Goal: Information Seeking & Learning: Learn about a topic

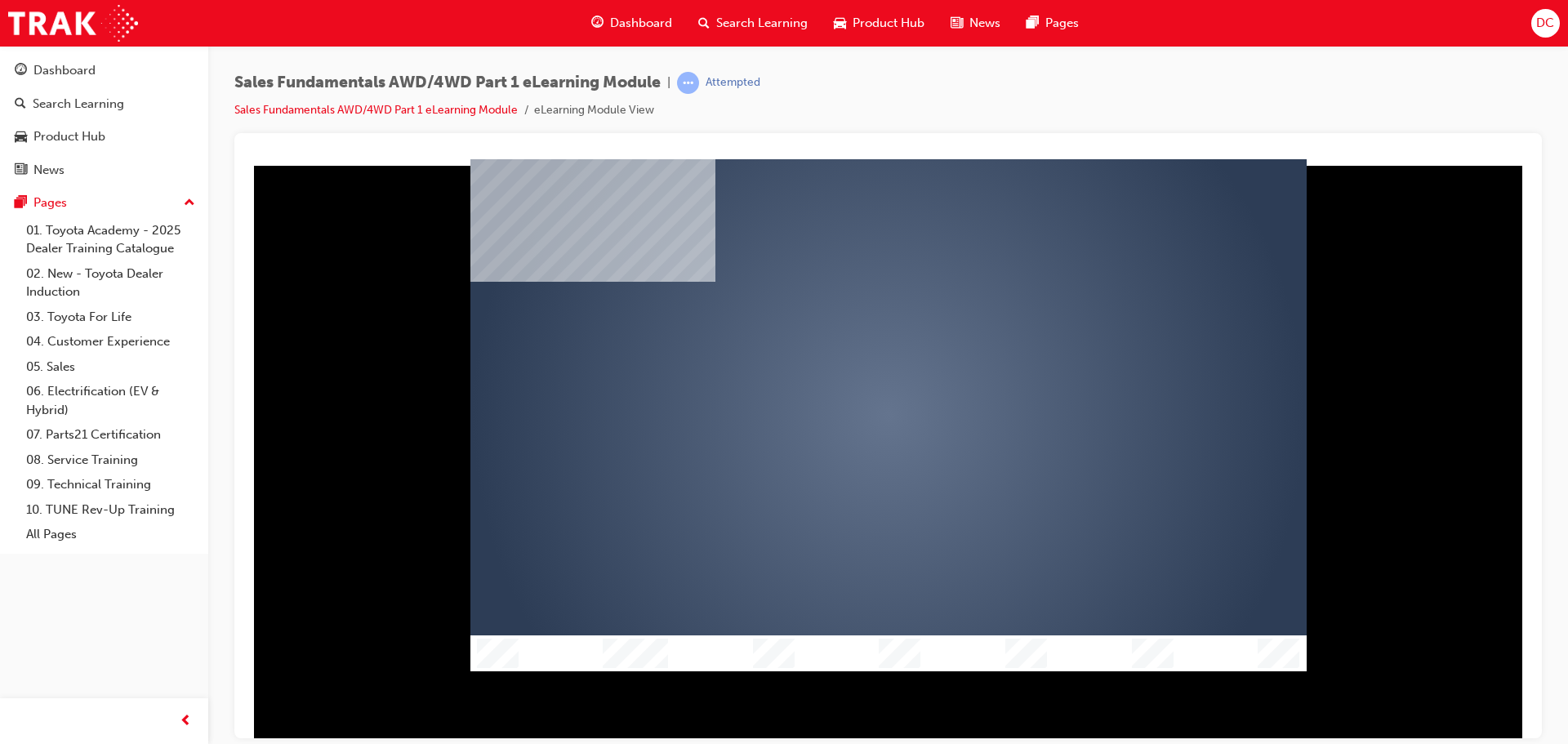
click at [842, 368] on div "play" at bounding box center [842, 368] width 0 height 0
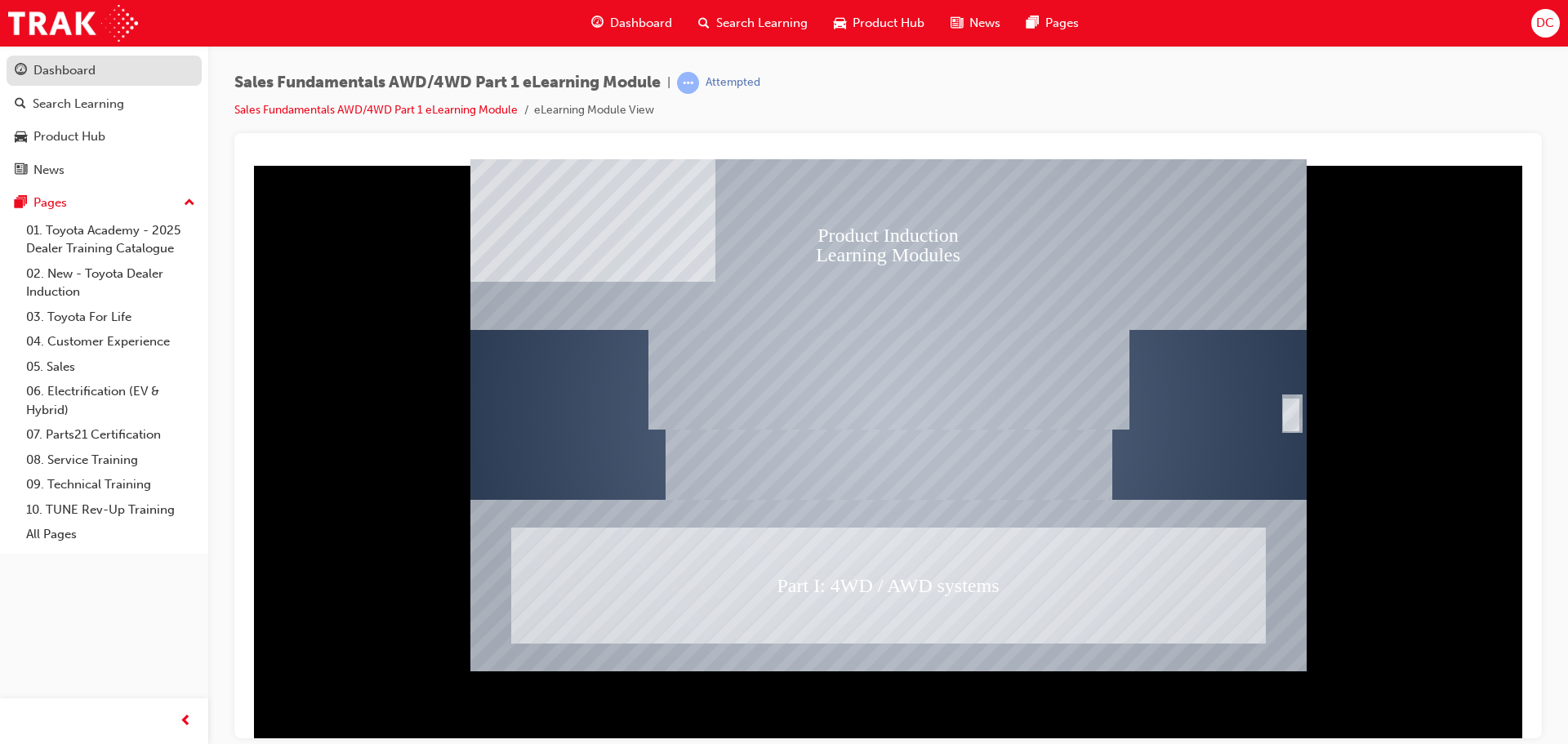
click at [57, 77] on div "Dashboard" at bounding box center [64, 71] width 62 height 19
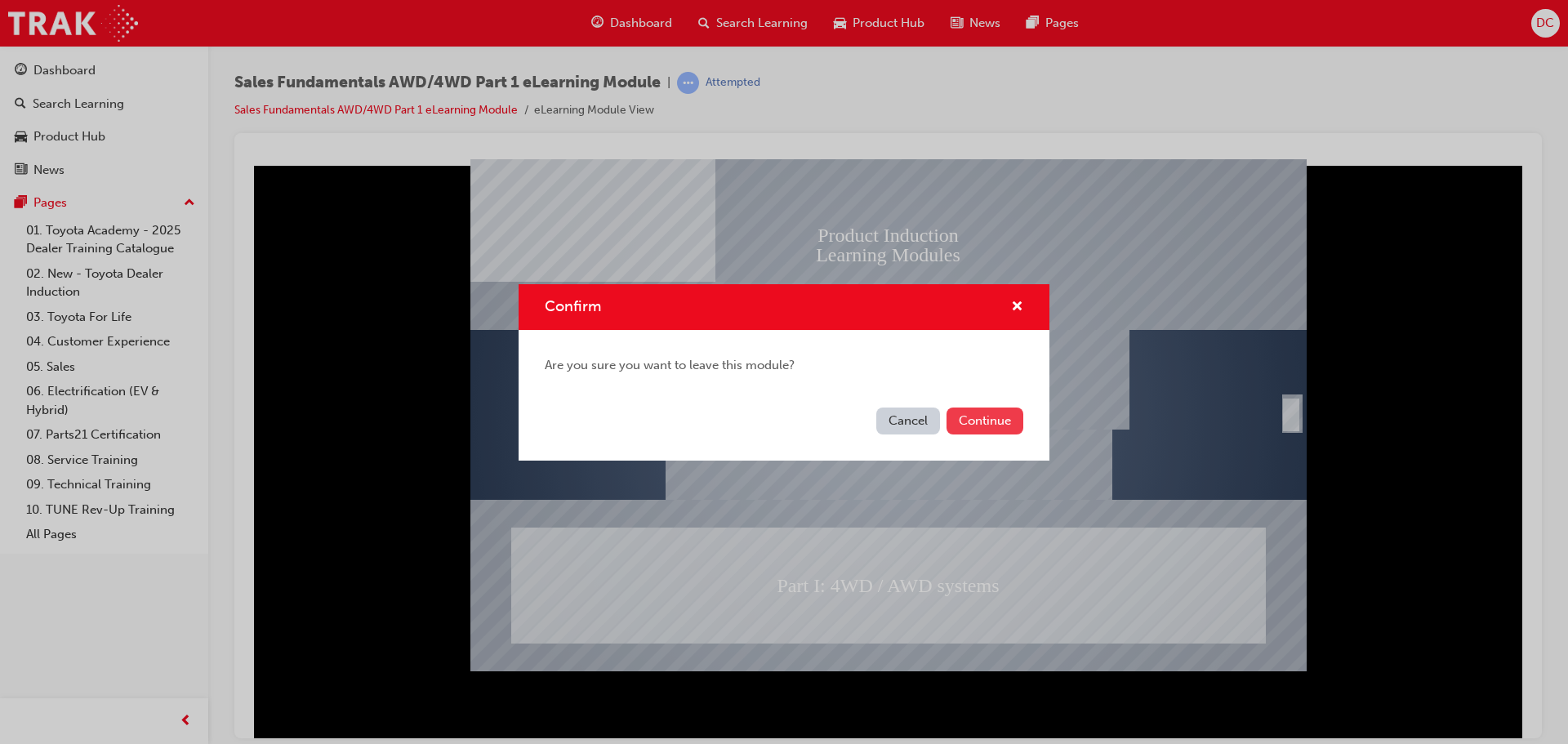
click at [964, 422] on button "Continue" at bounding box center [985, 421] width 77 height 27
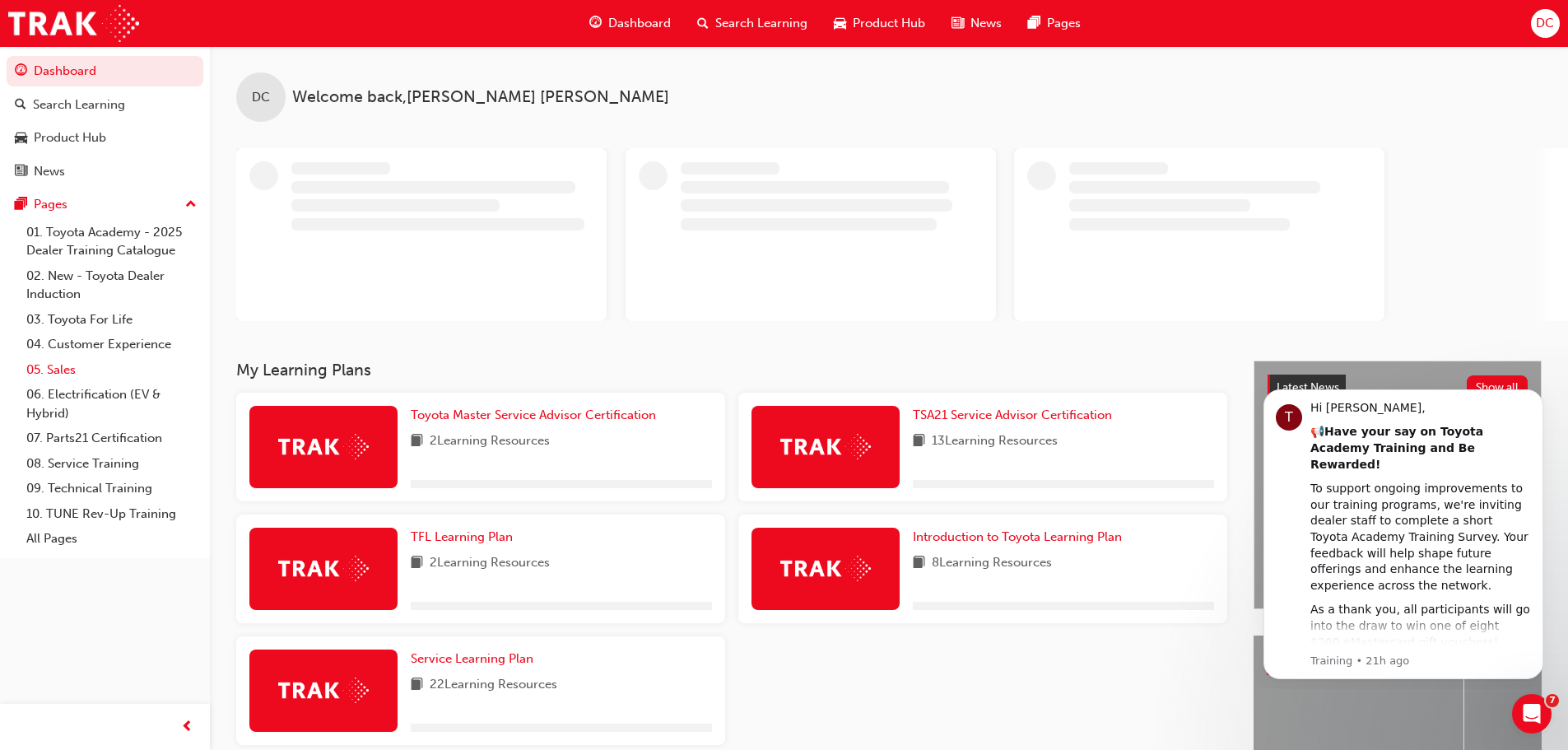
click at [55, 366] on link "05. Sales" at bounding box center [111, 370] width 184 height 26
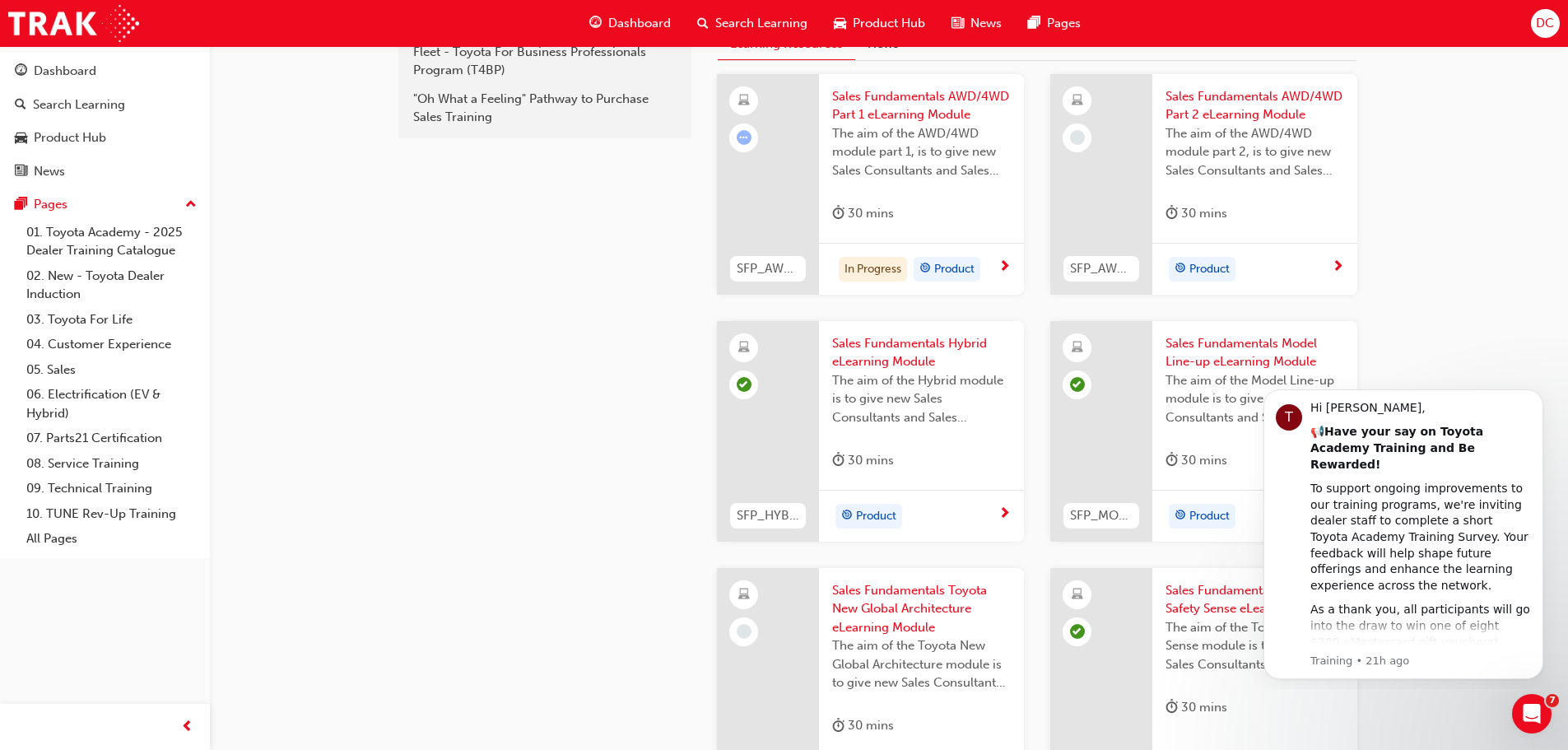
scroll to position [452, 0]
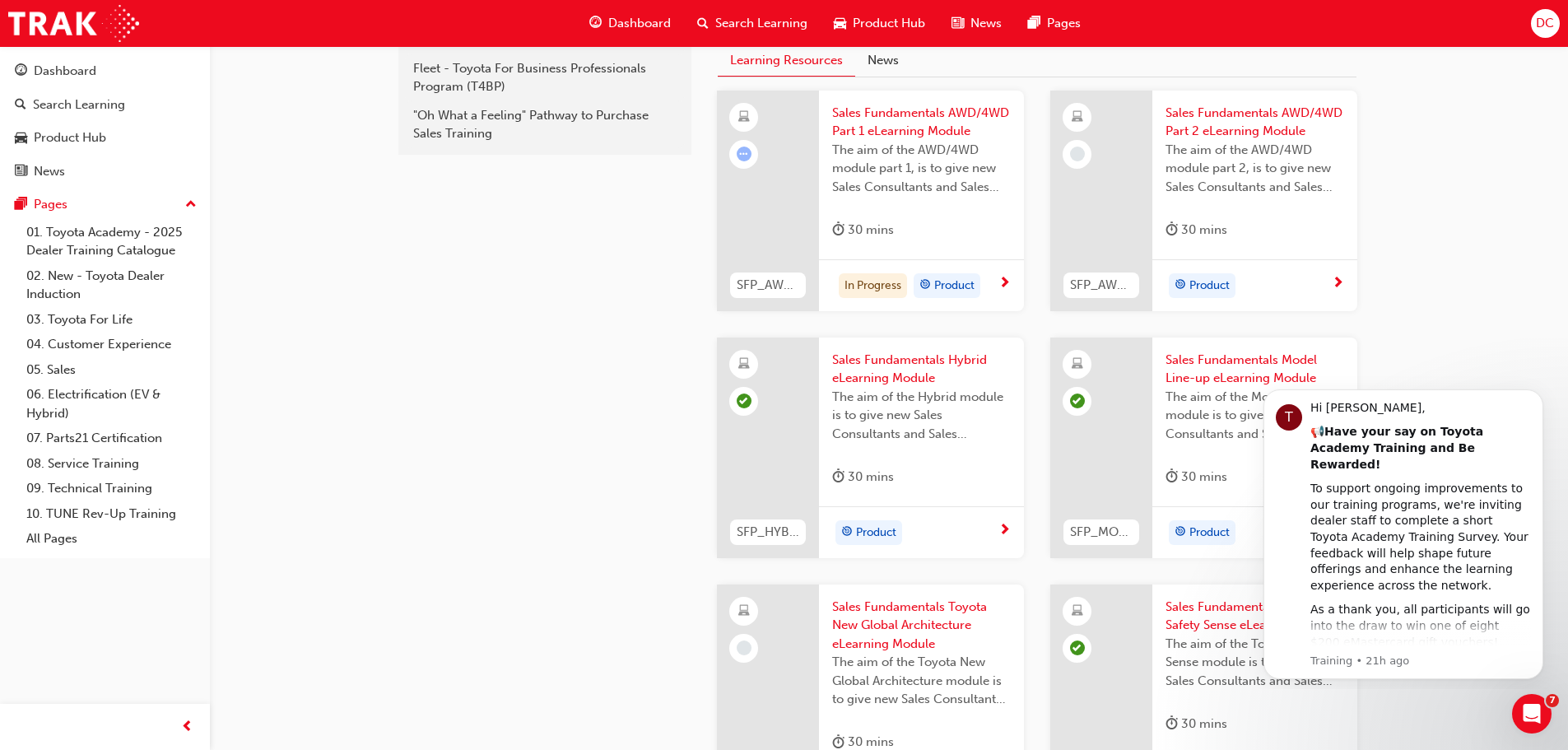
click at [742, 155] on span "learningRecordVerb_ATTEMPT-icon" at bounding box center [744, 154] width 15 height 15
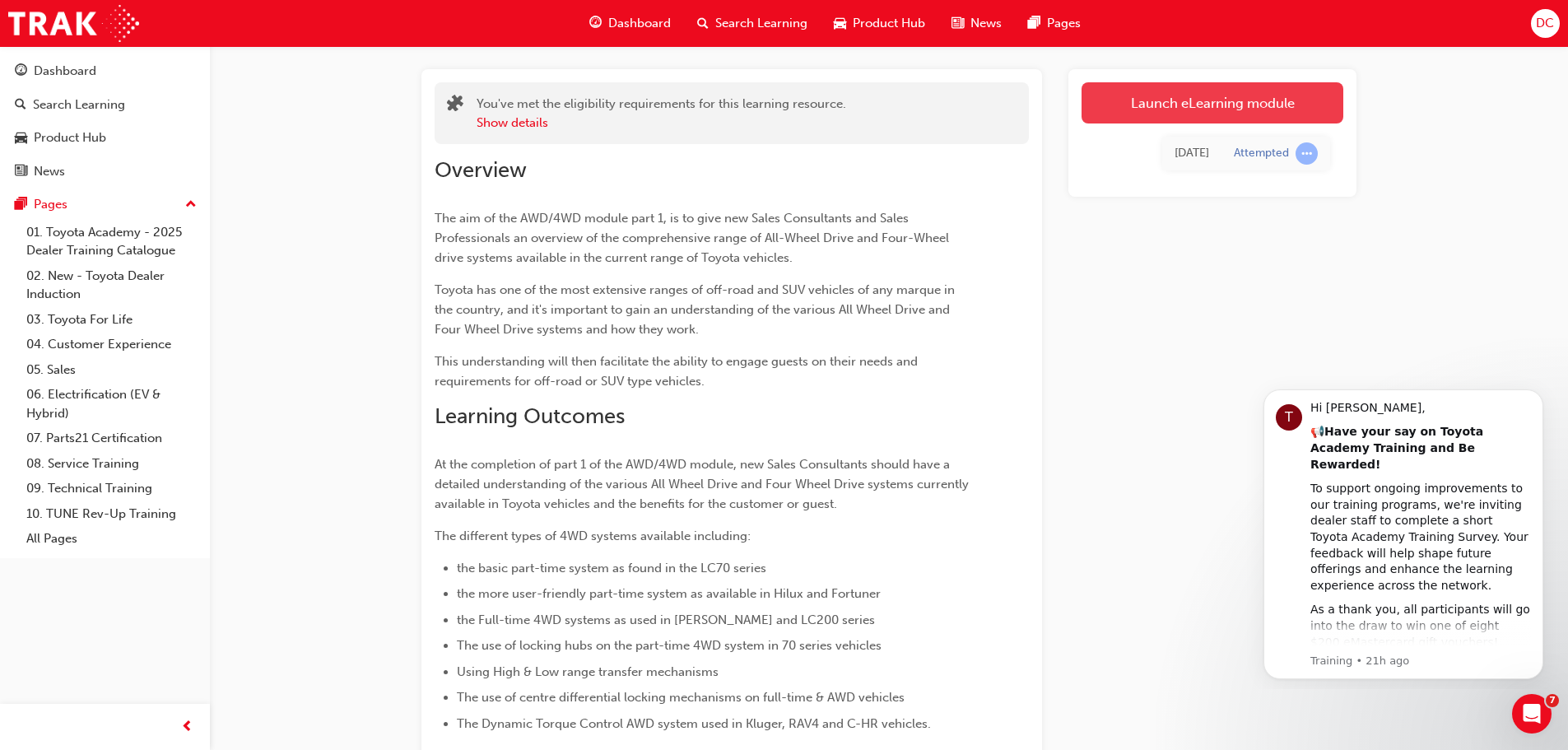
scroll to position [72, 0]
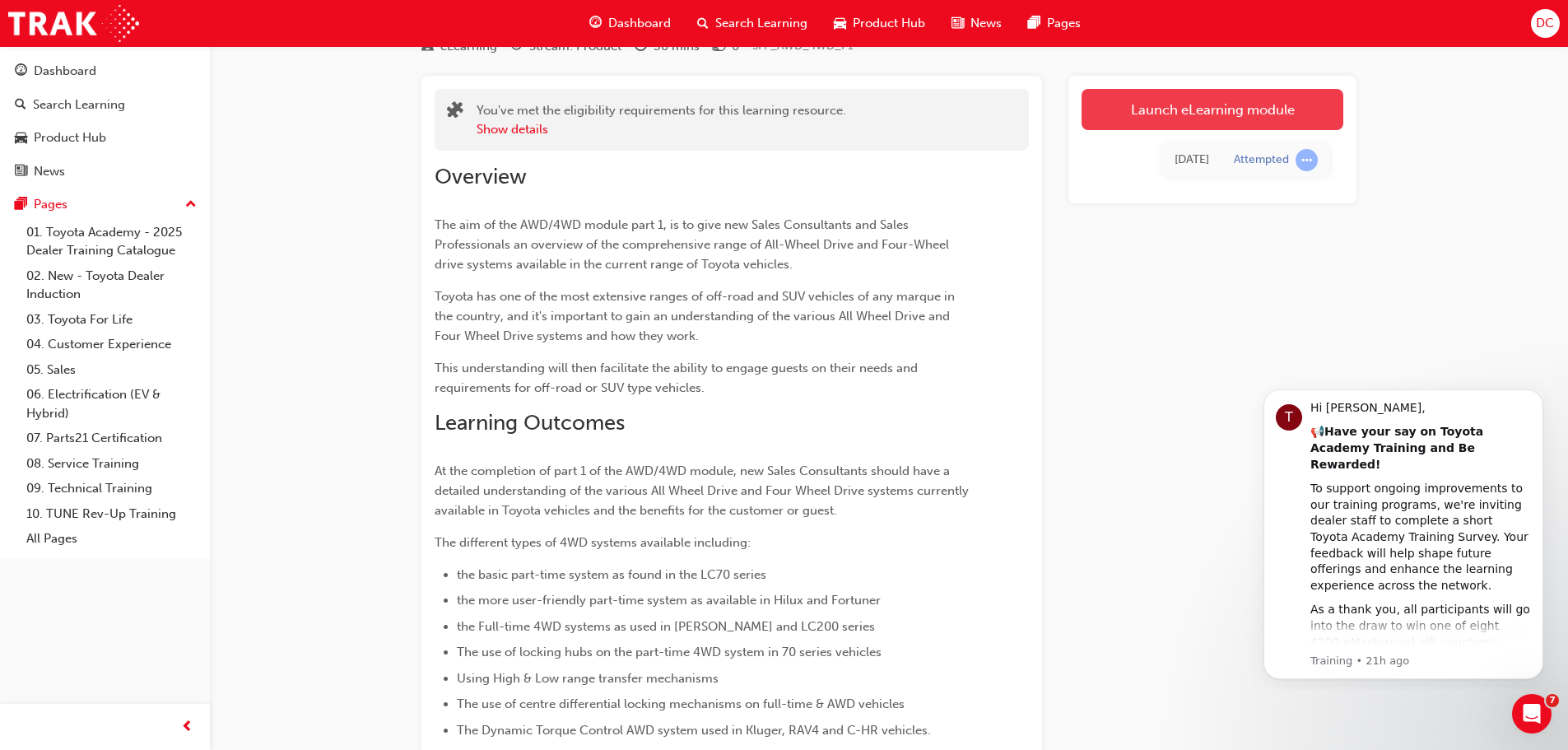
click at [1199, 107] on link "Launch eLearning module" at bounding box center [1213, 109] width 262 height 41
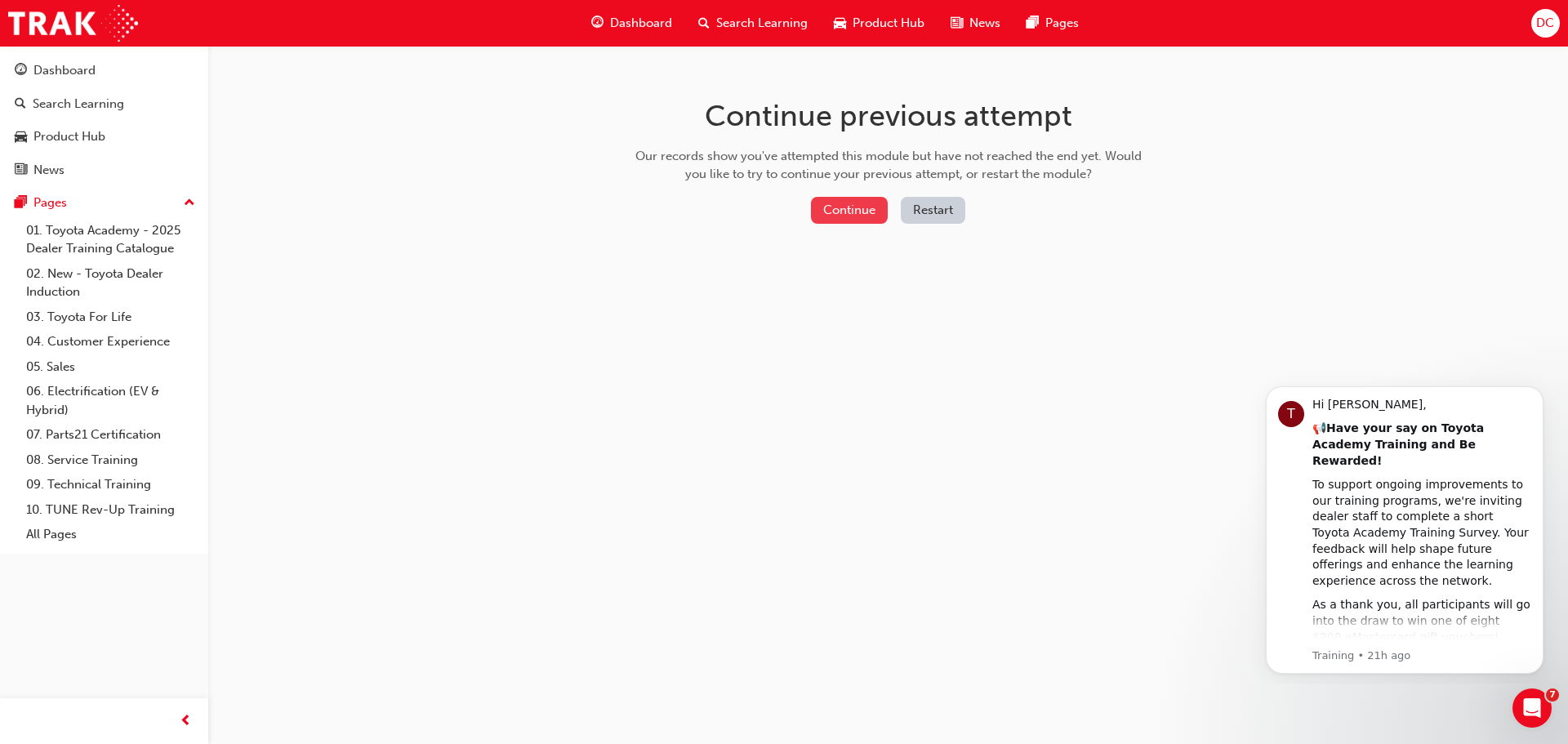
click at [833, 219] on button "Continue" at bounding box center [849, 210] width 77 height 27
